Goal: Contribute content: Contribute content

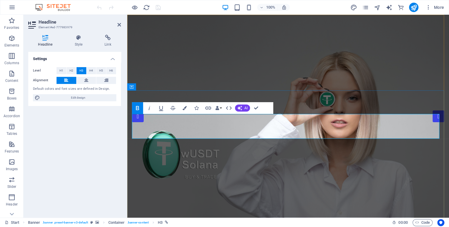
click at [119, 23] on icon at bounding box center [119, 24] width 4 height 5
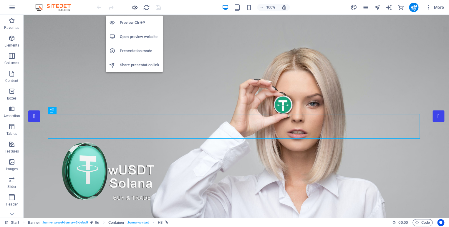
click at [135, 7] on icon "button" at bounding box center [134, 7] width 7 height 7
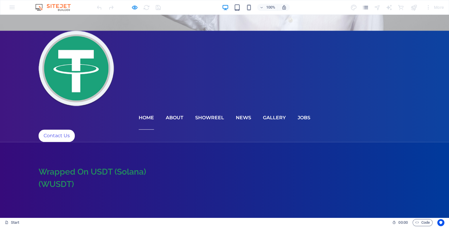
scroll to position [196, 0]
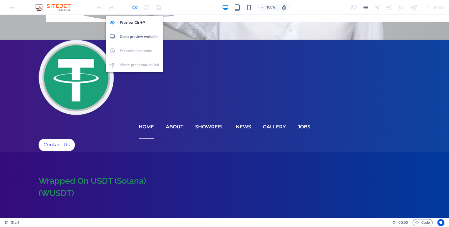
click at [132, 7] on icon "button" at bounding box center [134, 7] width 7 height 7
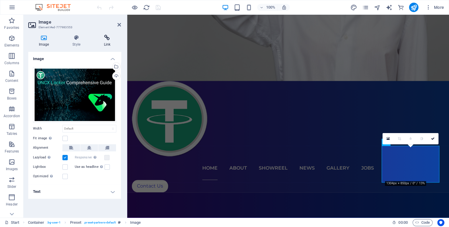
click at [107, 38] on icon at bounding box center [107, 38] width 28 height 6
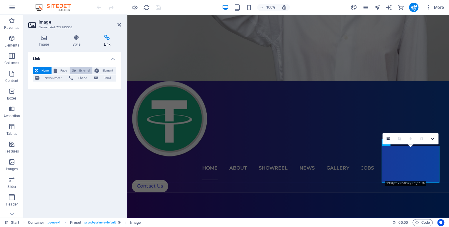
click at [82, 69] on span "External" at bounding box center [84, 70] width 13 height 7
select select "blank"
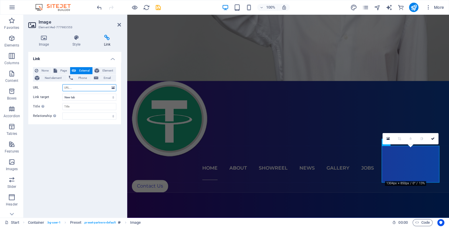
paste input "[URL][DOMAIN_NAME]"
type input "[URL][DOMAIN_NAME]"
click at [157, 7] on icon "save" at bounding box center [158, 7] width 7 height 7
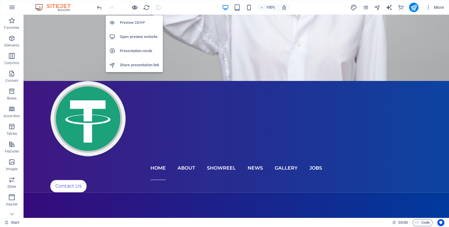
click at [136, 7] on icon "button" at bounding box center [134, 7] width 7 height 7
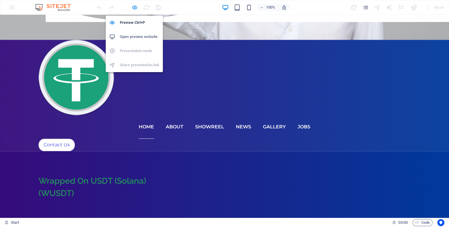
click at [133, 9] on icon "button" at bounding box center [134, 7] width 7 height 7
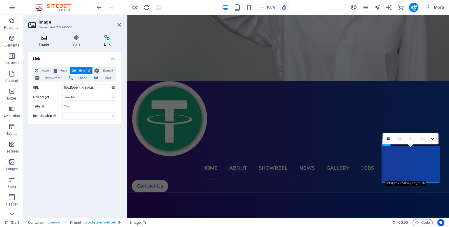
click at [48, 39] on icon at bounding box center [43, 38] width 31 height 6
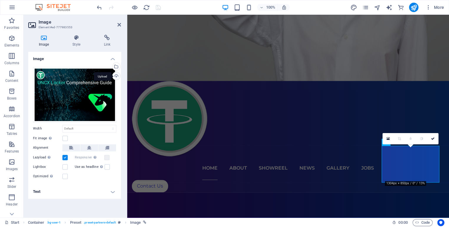
click at [116, 74] on div "Upload" at bounding box center [115, 76] width 9 height 9
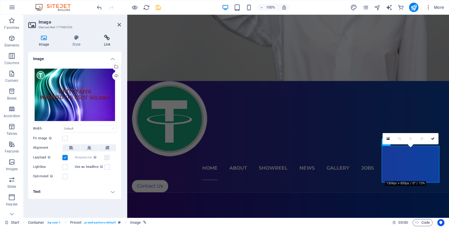
click at [107, 39] on icon at bounding box center [107, 38] width 28 height 6
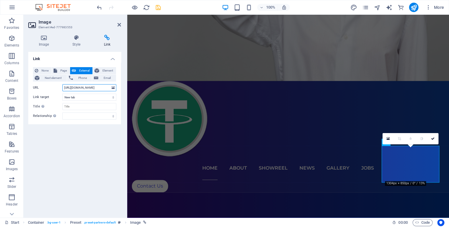
click at [87, 87] on input "[URL][DOMAIN_NAME]" at bounding box center [89, 87] width 54 height 7
click at [159, 6] on icon "save" at bounding box center [158, 7] width 7 height 7
checkbox input "false"
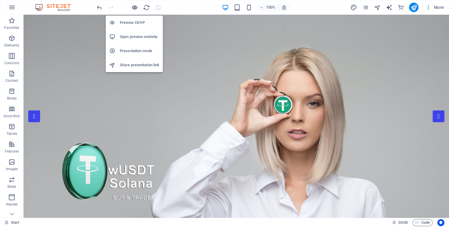
click at [135, 9] on icon "button" at bounding box center [134, 7] width 7 height 7
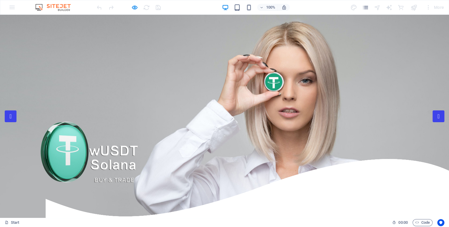
scroll to position [196, 0]
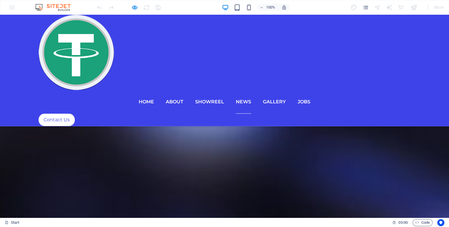
scroll to position [2812, 0]
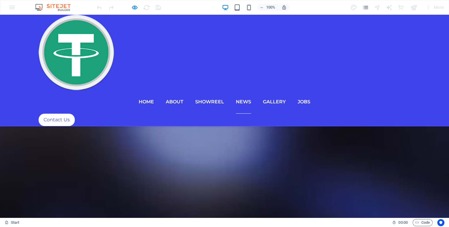
drag, startPoint x: 250, startPoint y: 178, endPoint x: 371, endPoint y: 182, distance: 120.7
copy span "6FiCyrjgogW5b3wNsBFPcukVsSPqxp8J2Q2oz6V3ChtN"
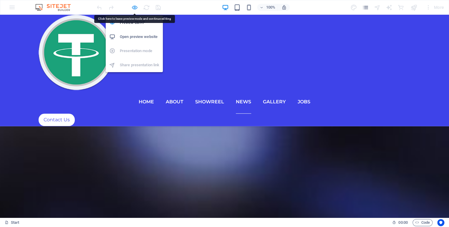
click at [133, 7] on icon "button" at bounding box center [134, 7] width 7 height 7
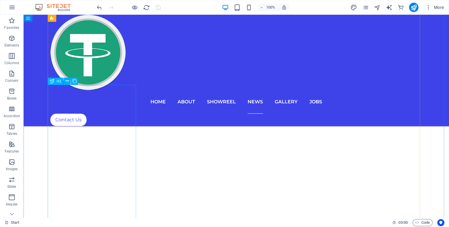
scroll to position [2942, 0]
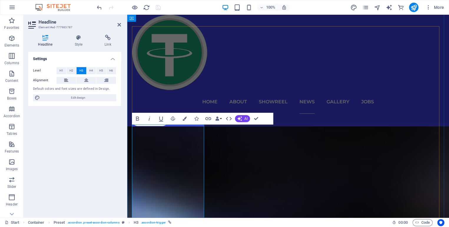
scroll to position [2759, 0]
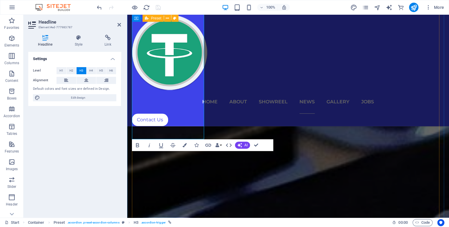
scroll to position [3086, 0]
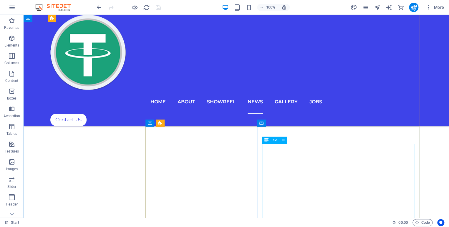
scroll to position [3230, 0]
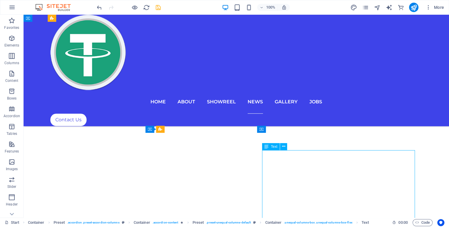
scroll to position [3230, 0]
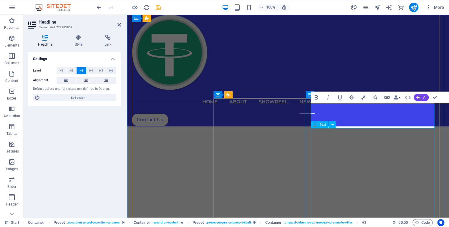
scroll to position [3152, 0]
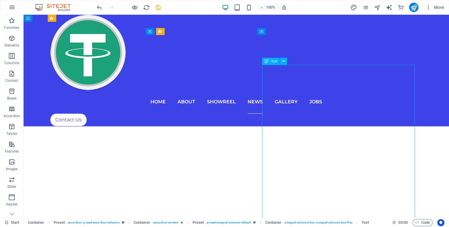
scroll to position [3295, 0]
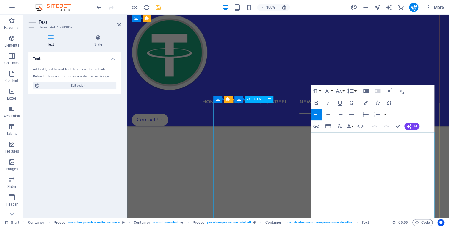
scroll to position [3119, 0]
drag, startPoint x: 315, startPoint y: 142, endPoint x: 365, endPoint y: 170, distance: 58.2
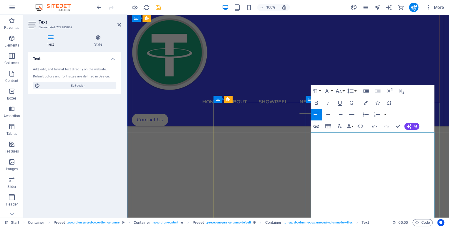
drag, startPoint x: 311, startPoint y: 150, endPoint x: 433, endPoint y: 150, distance: 122.4
click at [316, 103] on icon "button" at bounding box center [316, 103] width 3 height 4
drag, startPoint x: 328, startPoint y: 156, endPoint x: 313, endPoint y: 156, distance: 15.0
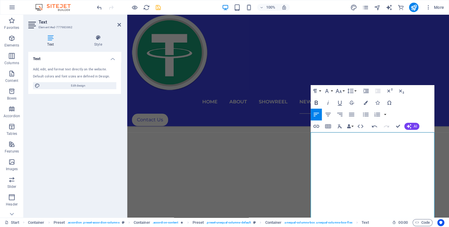
click at [315, 103] on icon "button" at bounding box center [316, 103] width 3 height 4
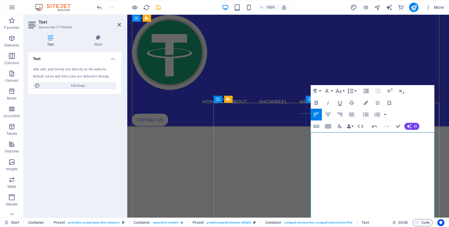
click at [329, 113] on icon "button" at bounding box center [327, 114] width 7 height 7
drag, startPoint x: 360, startPoint y: 170, endPoint x: 389, endPoint y: 172, distance: 28.9
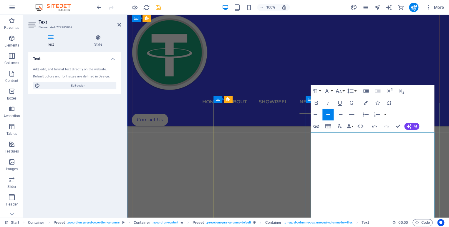
click at [317, 102] on icon "button" at bounding box center [315, 102] width 7 height 7
drag, startPoint x: 340, startPoint y: 164, endPoint x: 310, endPoint y: 161, distance: 29.9
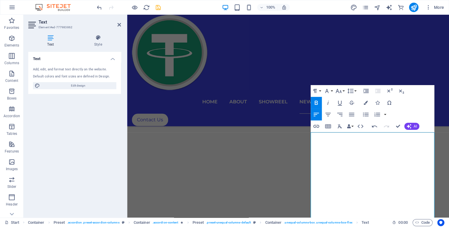
click at [315, 105] on icon "button" at bounding box center [316, 103] width 3 height 4
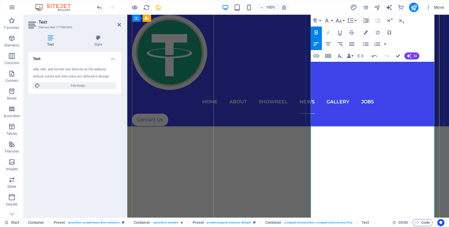
scroll to position [3250, 0]
drag, startPoint x: 314, startPoint y: 117, endPoint x: 358, endPoint y: 151, distance: 54.7
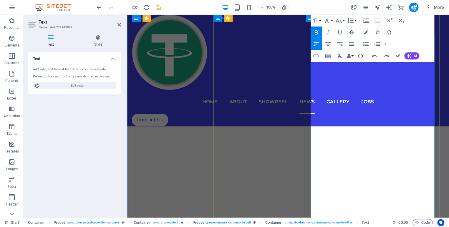
drag, startPoint x: 311, startPoint y: 157, endPoint x: 356, endPoint y: 185, distance: 53.2
drag, startPoint x: 369, startPoint y: 151, endPoint x: 316, endPoint y: 149, distance: 52.7
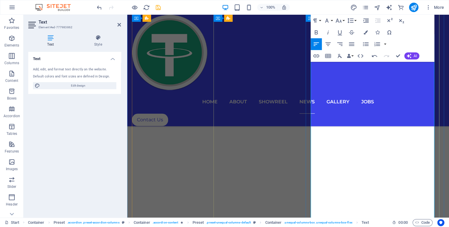
drag, startPoint x: 363, startPoint y: 149, endPoint x: 316, endPoint y: 148, distance: 47.4
click at [316, 31] on icon "button" at bounding box center [316, 32] width 3 height 4
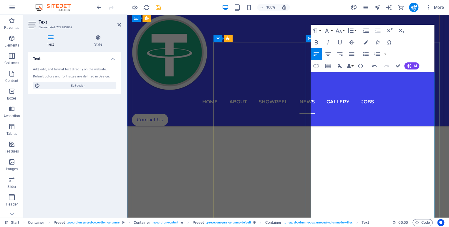
scroll to position [3152, 0]
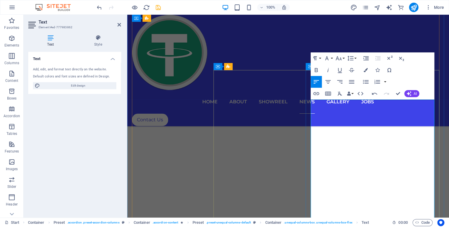
drag, startPoint x: 336, startPoint y: 110, endPoint x: 314, endPoint y: 110, distance: 21.8
click at [315, 71] on icon "button" at bounding box center [316, 70] width 3 height 4
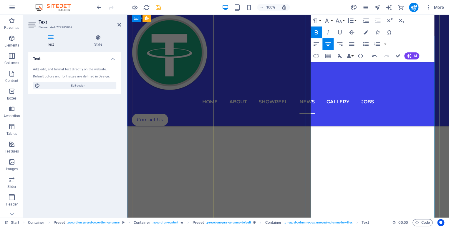
scroll to position [3250, 0]
drag, startPoint x: 337, startPoint y: 124, endPoint x: 310, endPoint y: 122, distance: 27.8
click at [315, 31] on icon "button" at bounding box center [316, 32] width 3 height 4
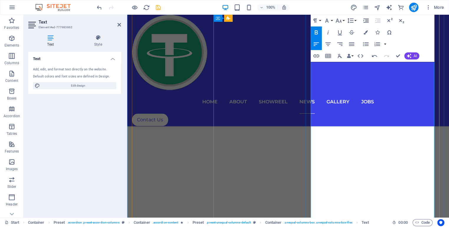
drag, startPoint x: 354, startPoint y: 145, endPoint x: 311, endPoint y: 146, distance: 42.4
click at [317, 32] on icon "button" at bounding box center [316, 32] width 3 height 4
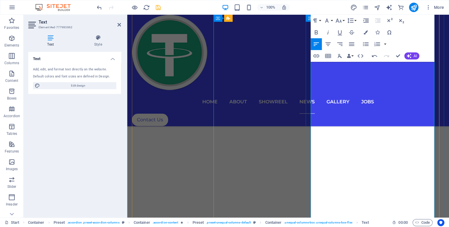
drag, startPoint x: 362, startPoint y: 166, endPoint x: 309, endPoint y: 164, distance: 53.0
drag, startPoint x: 362, startPoint y: 166, endPoint x: 309, endPoint y: 167, distance: 52.7
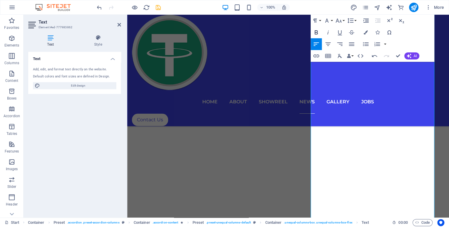
click at [315, 33] on icon "button" at bounding box center [316, 32] width 3 height 4
drag, startPoint x: 353, startPoint y: 164, endPoint x: 311, endPoint y: 162, distance: 42.1
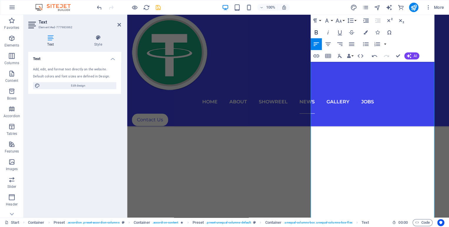
click at [317, 31] on icon "button" at bounding box center [316, 32] width 3 height 4
drag, startPoint x: 324, startPoint y: 122, endPoint x: 433, endPoint y: 163, distance: 117.1
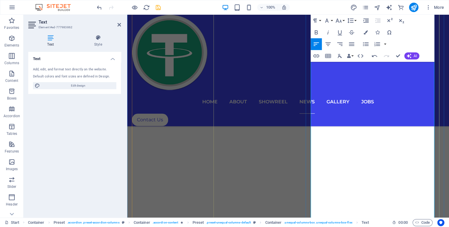
drag, startPoint x: 311, startPoint y: 165, endPoint x: 431, endPoint y: 194, distance: 123.9
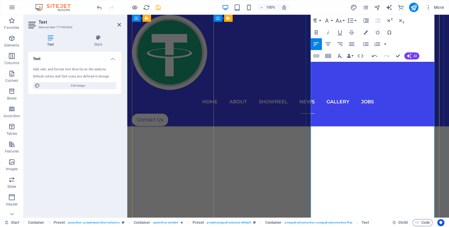
drag, startPoint x: 315, startPoint y: 150, endPoint x: 327, endPoint y: 157, distance: 14.1
drag, startPoint x: 355, startPoint y: 151, endPoint x: 315, endPoint y: 151, distance: 39.7
click at [314, 32] on icon "button" at bounding box center [315, 32] width 7 height 7
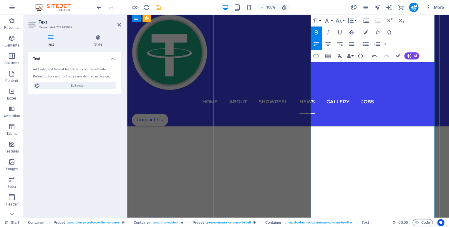
drag, startPoint x: 340, startPoint y: 159, endPoint x: 309, endPoint y: 158, distance: 31.5
click at [317, 34] on icon "button" at bounding box center [315, 32] width 7 height 7
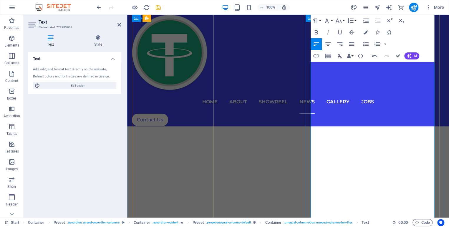
drag, startPoint x: 339, startPoint y: 179, endPoint x: 310, endPoint y: 178, distance: 28.8
click at [317, 31] on icon "button" at bounding box center [316, 32] width 3 height 4
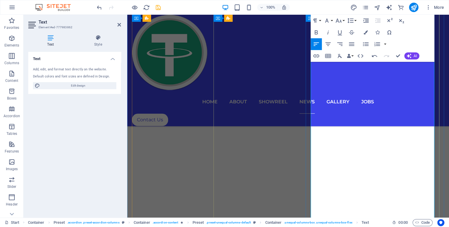
drag, startPoint x: 370, startPoint y: 136, endPoint x: 307, endPoint y: 135, distance: 63.0
click at [317, 32] on icon "button" at bounding box center [316, 32] width 3 height 4
drag, startPoint x: 311, startPoint y: 170, endPoint x: 341, endPoint y: 184, distance: 33.4
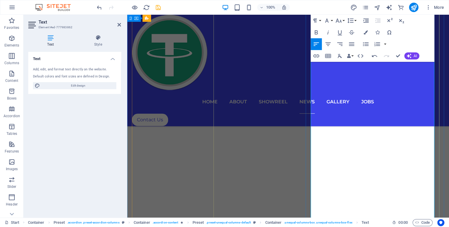
drag, startPoint x: 316, startPoint y: 157, endPoint x: 378, endPoint y: 164, distance: 62.2
drag, startPoint x: 387, startPoint y: 157, endPoint x: 316, endPoint y: 156, distance: 70.6
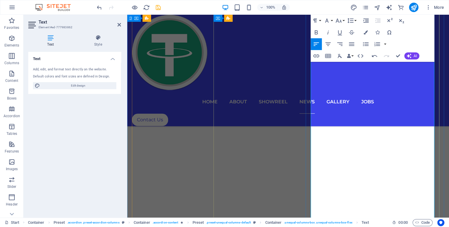
click at [315, 32] on icon "button" at bounding box center [316, 32] width 3 height 4
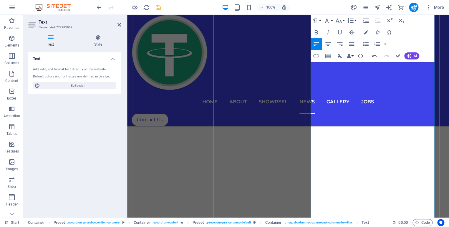
scroll to position [3479, 0]
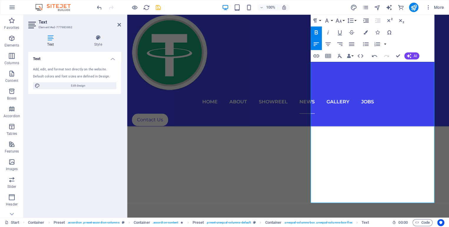
scroll to position [3577, 0]
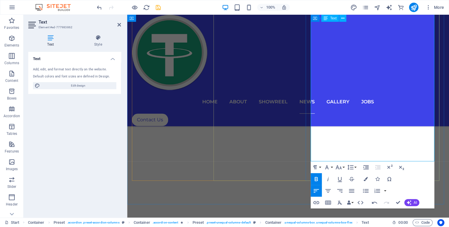
drag, startPoint x: 312, startPoint y: 144, endPoint x: 381, endPoint y: 107, distance: 78.8
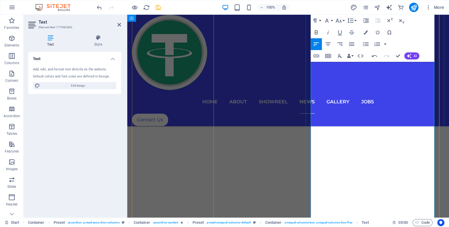
scroll to position [3512, 0]
drag, startPoint x: 311, startPoint y: 109, endPoint x: 347, endPoint y: 143, distance: 49.3
drag, startPoint x: 392, startPoint y: 104, endPoint x: 320, endPoint y: 102, distance: 72.4
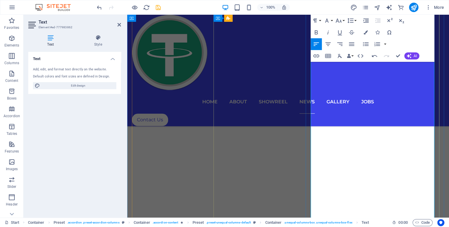
drag, startPoint x: 394, startPoint y: 103, endPoint x: 320, endPoint y: 103, distance: 74.4
click at [315, 33] on icon "button" at bounding box center [315, 32] width 7 height 7
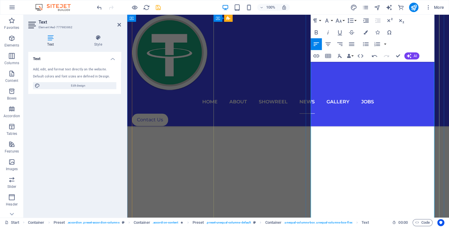
drag, startPoint x: 347, startPoint y: 110, endPoint x: 312, endPoint y: 109, distance: 35.0
click at [316, 31] on icon "button" at bounding box center [315, 32] width 7 height 7
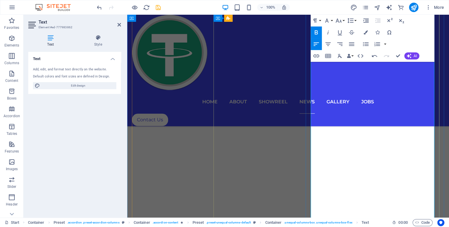
drag, startPoint x: 339, startPoint y: 124, endPoint x: 311, endPoint y: 123, distance: 27.7
click at [315, 33] on icon "button" at bounding box center [316, 32] width 3 height 4
drag, startPoint x: 354, startPoint y: 145, endPoint x: 309, endPoint y: 142, distance: 45.1
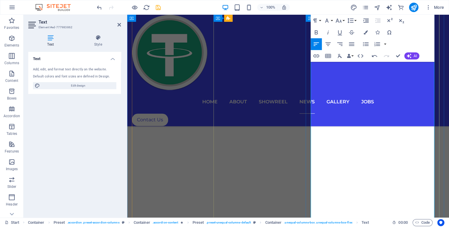
click at [315, 31] on icon "button" at bounding box center [315, 32] width 7 height 7
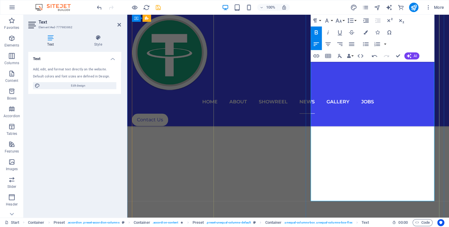
drag, startPoint x: 311, startPoint y: 127, endPoint x: 347, endPoint y: 133, distance: 37.0
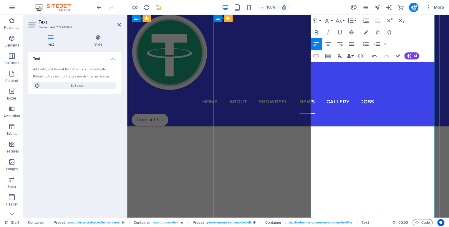
drag, startPoint x: 363, startPoint y: 126, endPoint x: 311, endPoint y: 125, distance: 52.7
click at [315, 31] on icon "button" at bounding box center [316, 32] width 3 height 4
drag, startPoint x: 370, startPoint y: 135, endPoint x: 314, endPoint y: 134, distance: 56.5
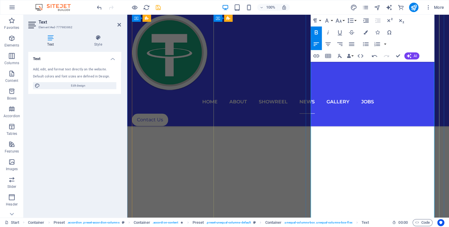
click at [317, 31] on icon "button" at bounding box center [315, 32] width 7 height 7
drag, startPoint x: 355, startPoint y: 162, endPoint x: 311, endPoint y: 162, distance: 44.4
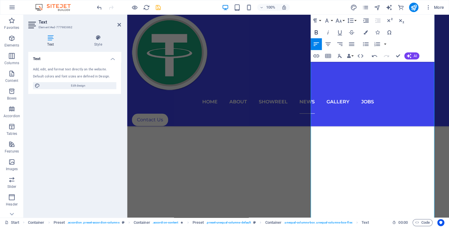
click at [315, 32] on icon "button" at bounding box center [316, 32] width 3 height 4
drag, startPoint x: 320, startPoint y: 170, endPoint x: 354, endPoint y: 200, distance: 45.3
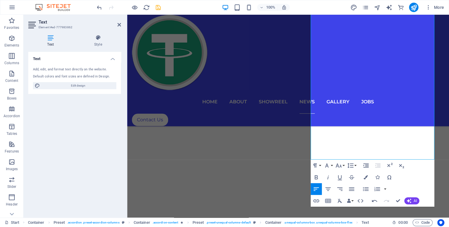
scroll to position [3643, 0]
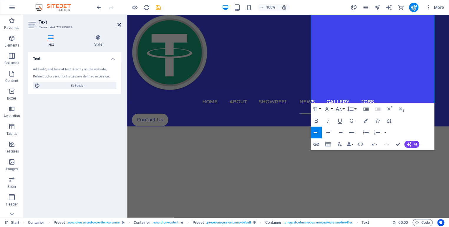
click at [119, 24] on icon at bounding box center [119, 24] width 4 height 5
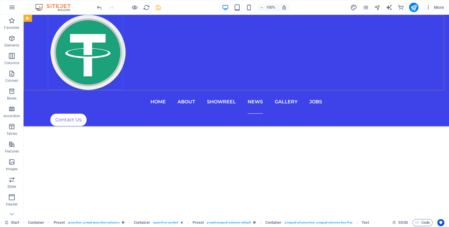
scroll to position [3783, 0]
click at [157, 8] on icon "save" at bounding box center [158, 7] width 7 height 7
checkbox input "false"
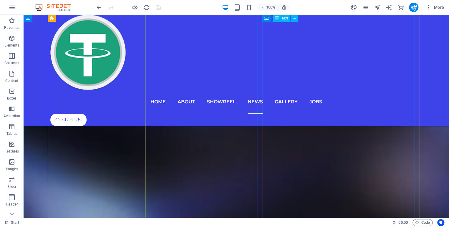
scroll to position [3064, 0]
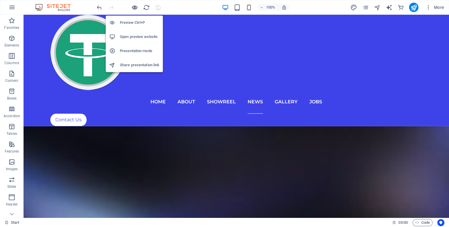
click at [132, 6] on icon "button" at bounding box center [134, 7] width 7 height 7
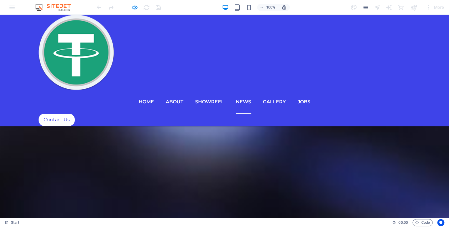
scroll to position [2853, 0]
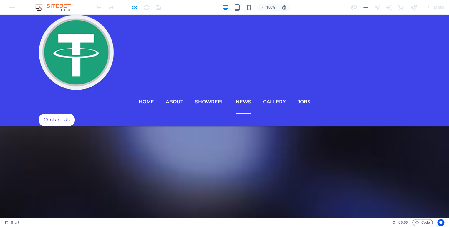
scroll to position [2820, 0]
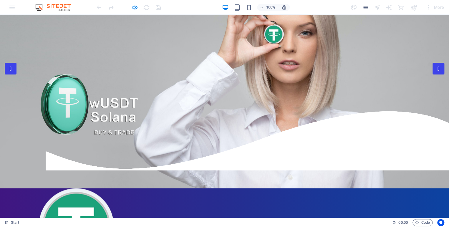
scroll to position [41, 0]
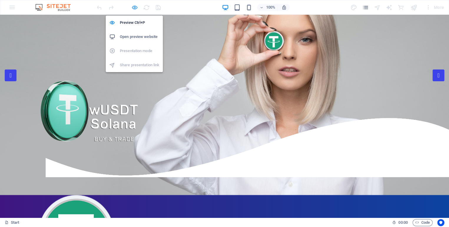
click at [136, 6] on icon "button" at bounding box center [134, 7] width 7 height 7
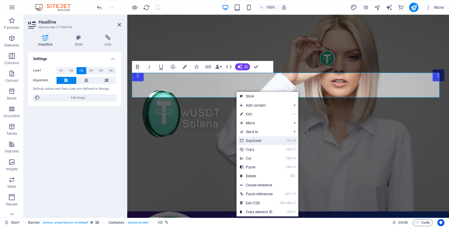
click at [258, 140] on link "Ctrl D Duplicate" at bounding box center [256, 140] width 40 height 9
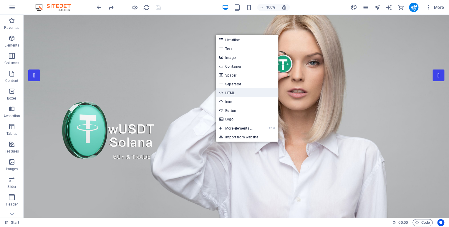
click at [245, 93] on link "HTML" at bounding box center [247, 92] width 62 height 9
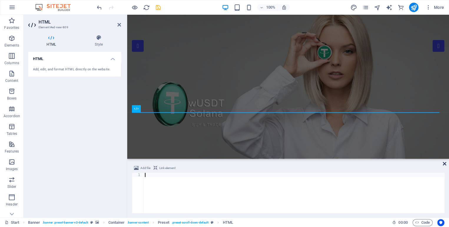
click at [445, 163] on icon at bounding box center [445, 163] width 4 height 5
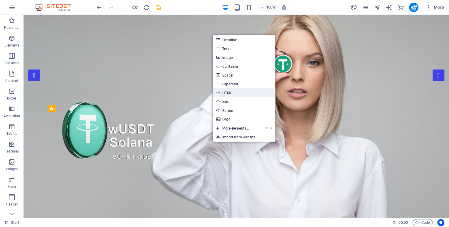
click at [230, 92] on link "HTML" at bounding box center [244, 92] width 62 height 9
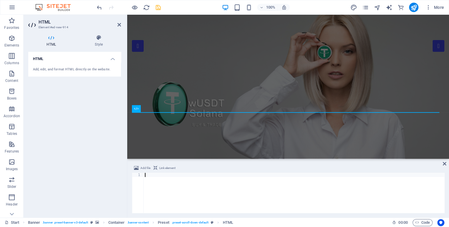
paste textarea "[URL][DOMAIN_NAME]"
type textarea "[URL][DOMAIN_NAME]"
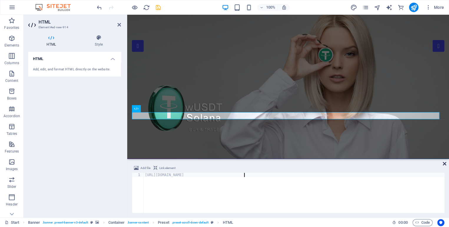
click at [445, 165] on icon at bounding box center [445, 163] width 4 height 5
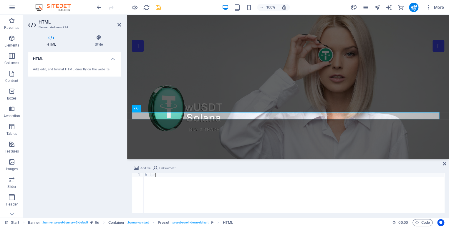
type textarea "h"
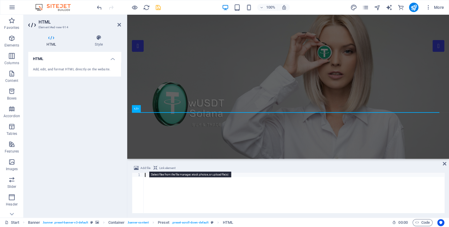
click at [137, 169] on icon at bounding box center [136, 167] width 5 height 7
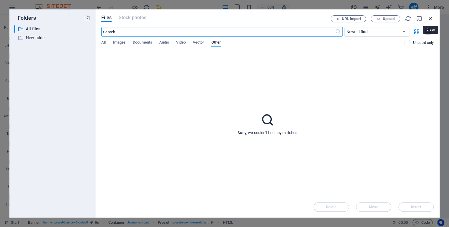
click at [430, 18] on icon "button" at bounding box center [430, 18] width 6 height 6
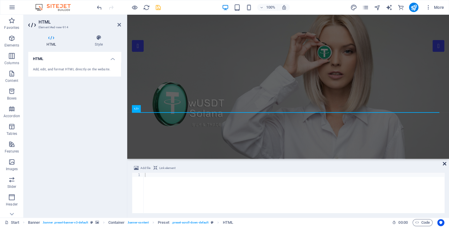
click at [444, 165] on icon at bounding box center [445, 163] width 4 height 5
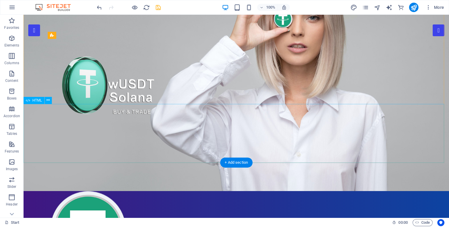
scroll to position [8, 0]
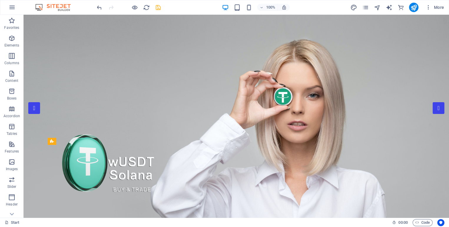
click at [160, 9] on icon "save" at bounding box center [158, 7] width 7 height 7
checkbox input "false"
click at [138, 8] on div at bounding box center [129, 7] width 66 height 9
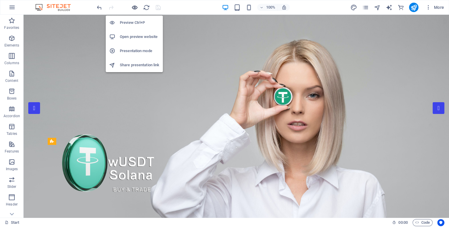
drag, startPoint x: 131, startPoint y: 8, endPoint x: 146, endPoint y: 11, distance: 15.5
click at [131, 8] on icon "button" at bounding box center [134, 7] width 7 height 7
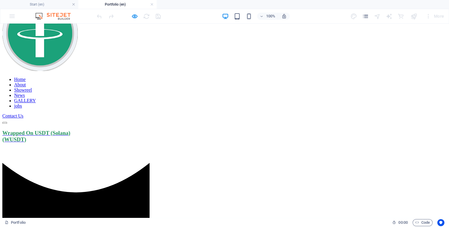
scroll to position [262, 0]
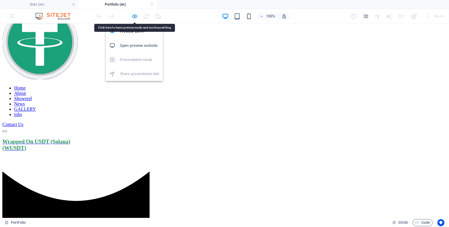
click at [135, 15] on icon "button" at bounding box center [134, 16] width 7 height 7
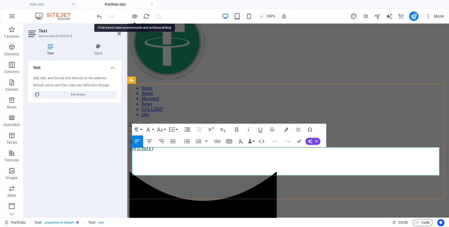
copy div "Hello friends. Our team has registered a new token in order to improve, prevent…"
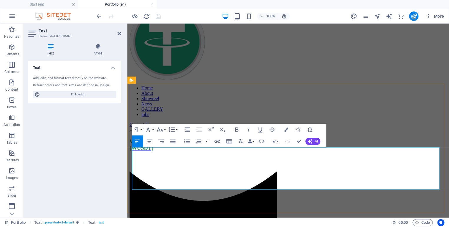
scroll to position [2211, 0]
drag, startPoint x: 287, startPoint y: 157, endPoint x: 416, endPoint y: 158, distance: 128.9
click at [233, 129] on icon "button" at bounding box center [236, 129] width 7 height 7
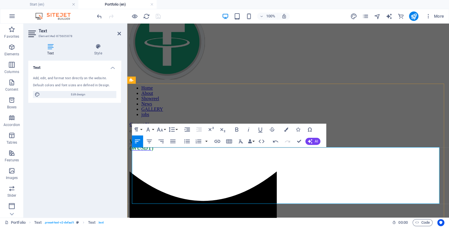
drag, startPoint x: 307, startPoint y: 178, endPoint x: 320, endPoint y: 185, distance: 14.6
click at [237, 127] on icon "button" at bounding box center [236, 129] width 7 height 7
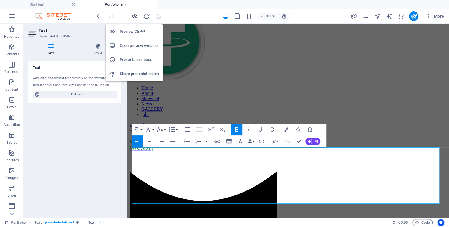
click at [134, 16] on icon "button" at bounding box center [134, 16] width 7 height 7
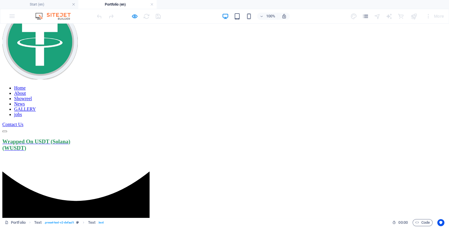
drag, startPoint x: 37, startPoint y: 149, endPoint x: 387, endPoint y: 177, distance: 351.3
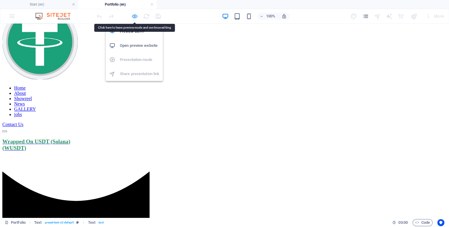
click at [134, 17] on icon "button" at bounding box center [134, 16] width 7 height 7
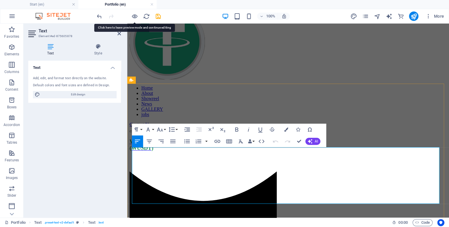
copy div "Hello friends. Our team has registered a new token in order to improve, prevent…"
click at [159, 17] on icon "save" at bounding box center [158, 16] width 7 height 7
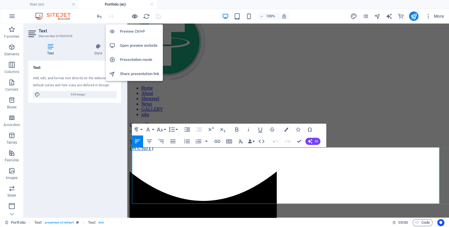
click at [134, 16] on icon "button" at bounding box center [134, 16] width 7 height 7
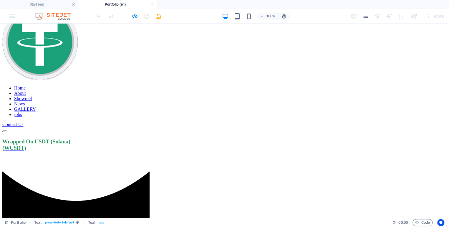
click at [26, 85] on link "Home" at bounding box center [19, 87] width 11 height 5
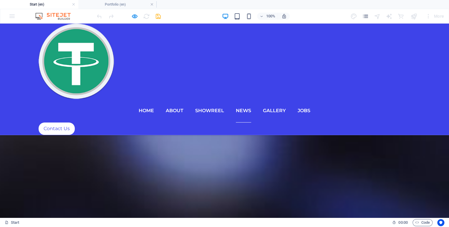
scroll to position [2787, 0]
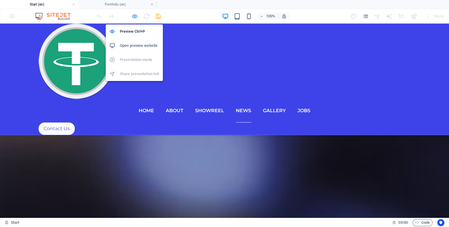
click at [134, 18] on icon "button" at bounding box center [134, 16] width 7 height 7
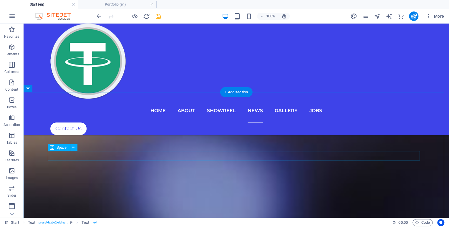
scroll to position [2853, 0]
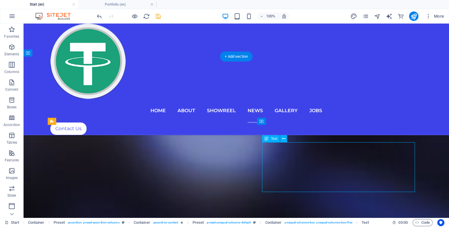
scroll to position [2691, 0]
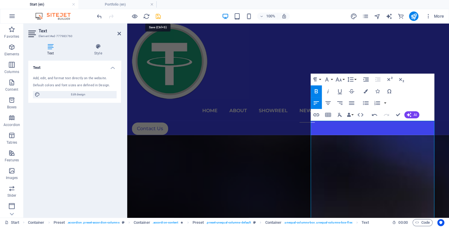
click at [157, 15] on icon "save" at bounding box center [158, 16] width 7 height 7
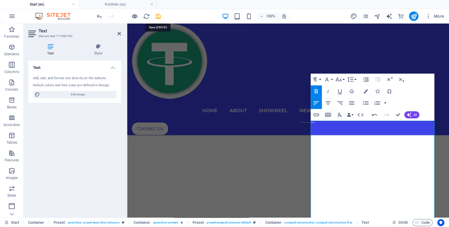
checkbox input "false"
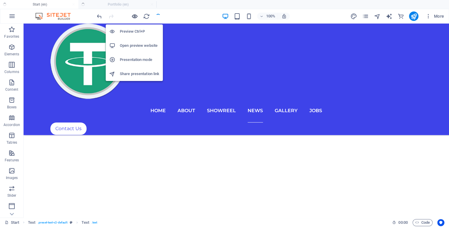
click at [132, 16] on icon "button" at bounding box center [134, 16] width 7 height 7
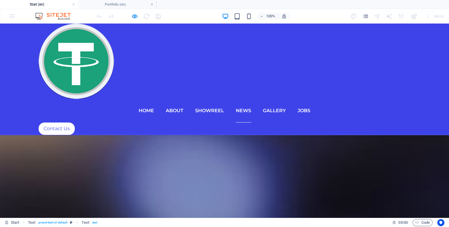
scroll to position [2751, 0]
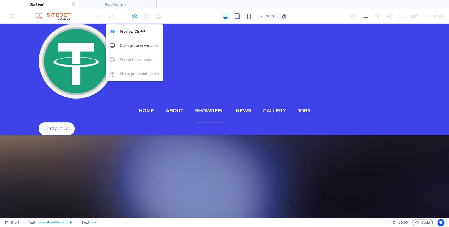
click at [136, 18] on icon "button" at bounding box center [134, 16] width 7 height 7
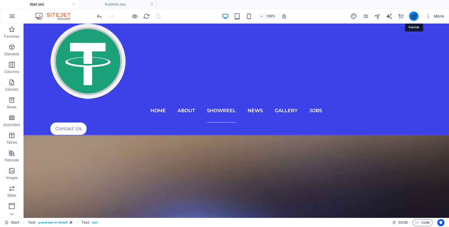
click at [411, 15] on icon "publish" at bounding box center [413, 16] width 7 height 7
